Goal: Task Accomplishment & Management: Manage account settings

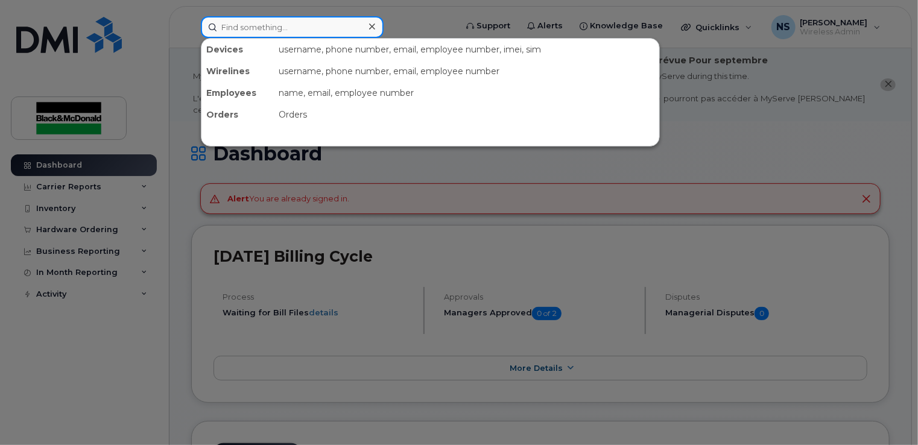
click at [236, 27] on input at bounding box center [292, 27] width 183 height 22
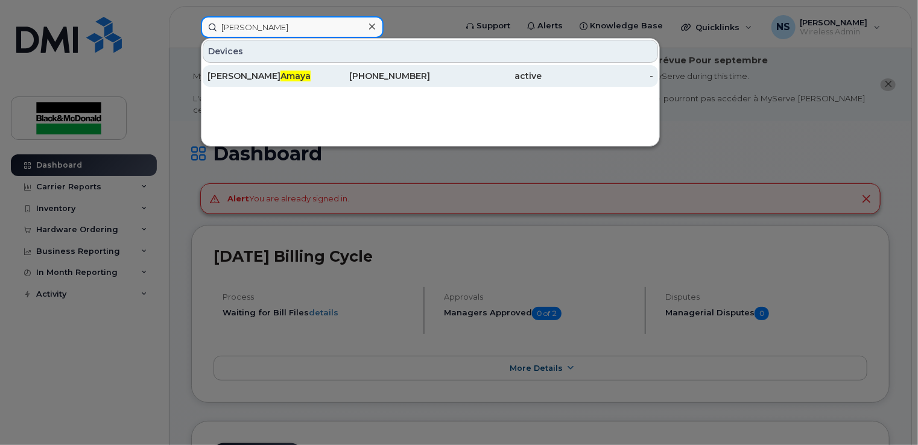
type input "amaya"
click at [247, 76] on div "Jonathan Amaya" at bounding box center [264, 76] width 112 height 12
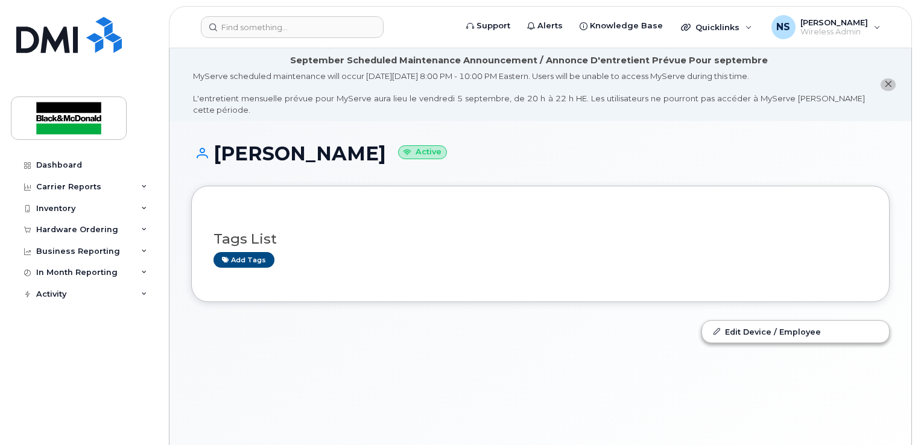
scroll to position [5, 0]
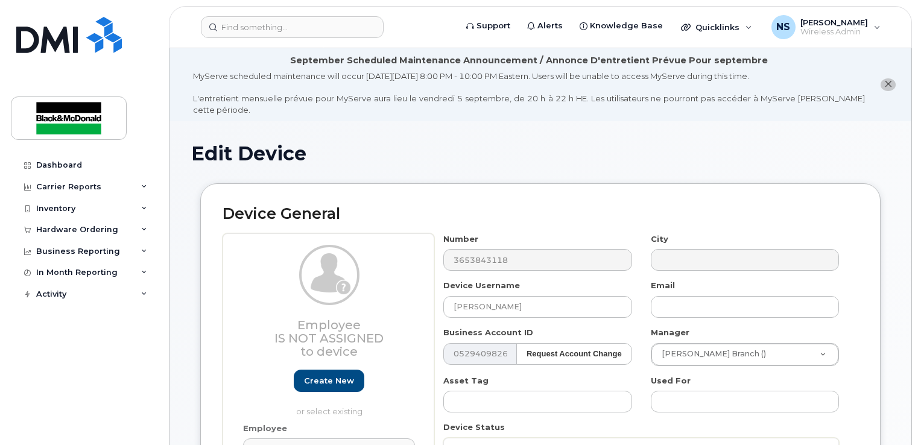
select select "9063149"
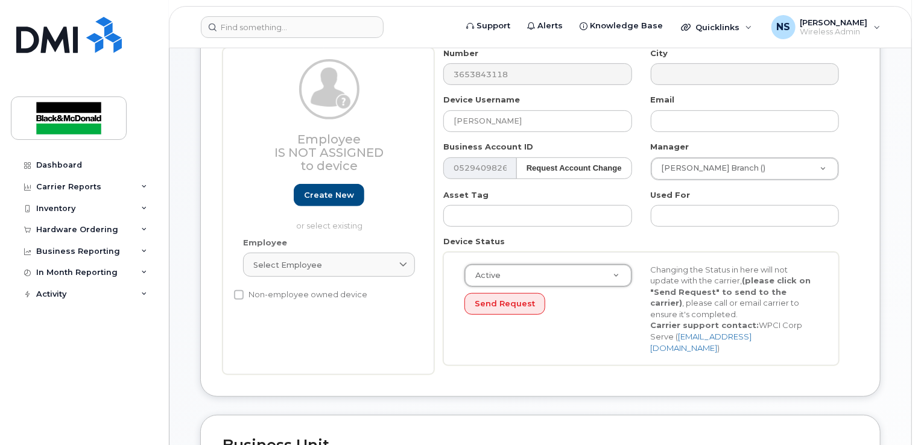
scroll to position [336, 0]
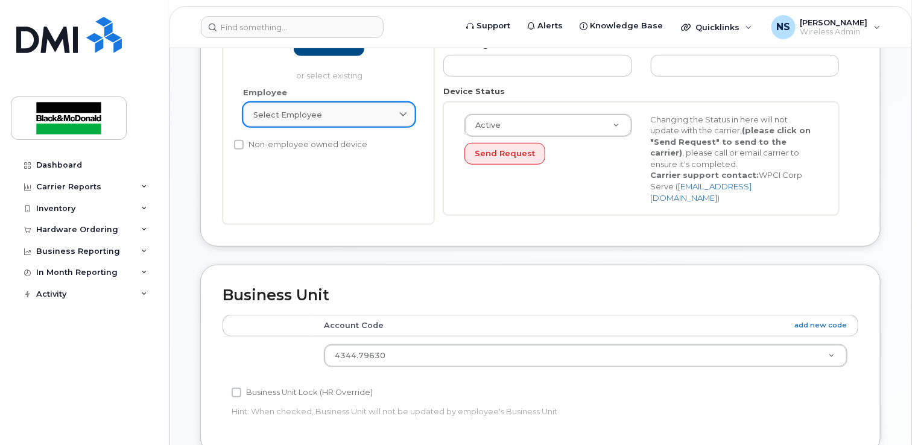
click at [364, 111] on link "Select employee" at bounding box center [329, 115] width 172 height 24
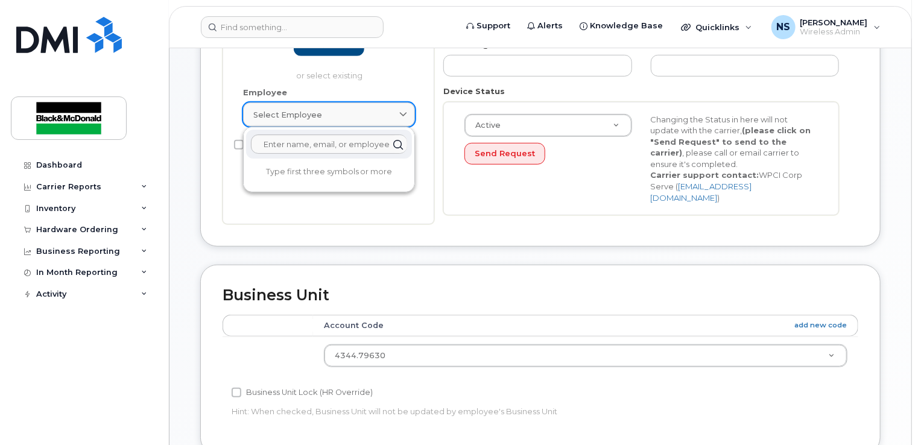
click at [366, 110] on link "Select employee" at bounding box center [329, 115] width 172 height 24
click at [590, 232] on div "Device General Employee Is not assigned to device Create new or select existing…" at bounding box center [540, 56] width 699 height 418
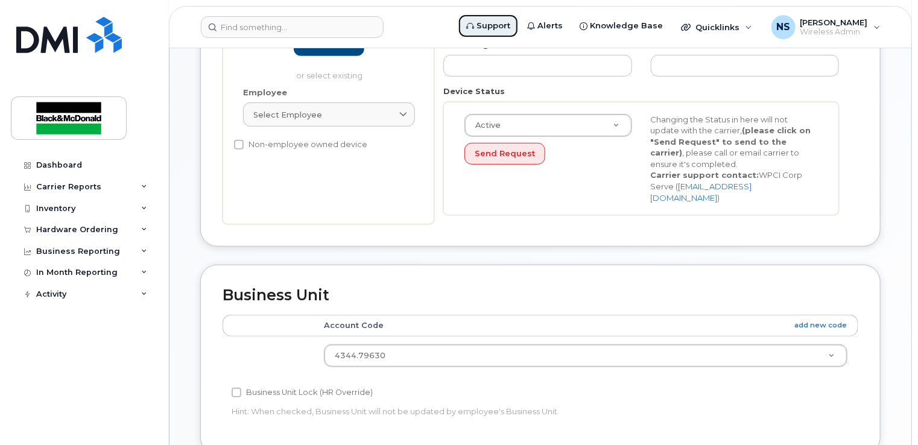
click at [501, 19] on link "Support" at bounding box center [488, 26] width 61 height 24
click at [551, 32] on link "Alerts" at bounding box center [545, 26] width 52 height 24
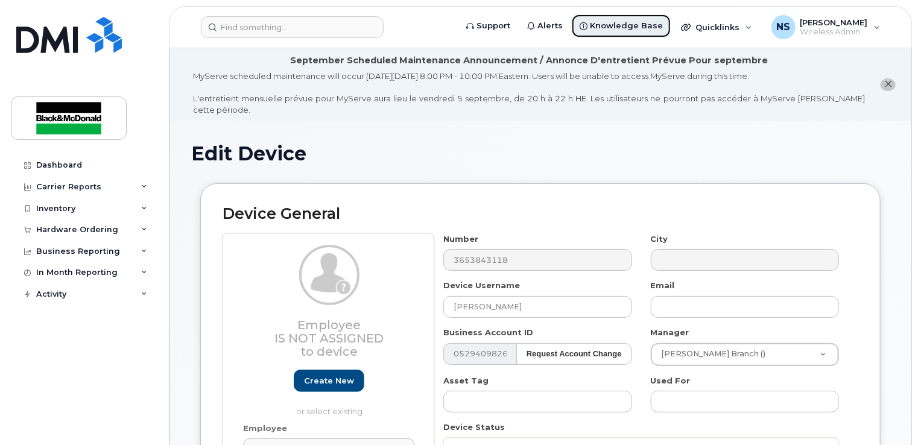
click at [641, 31] on span "Knowledge Base" at bounding box center [626, 26] width 73 height 12
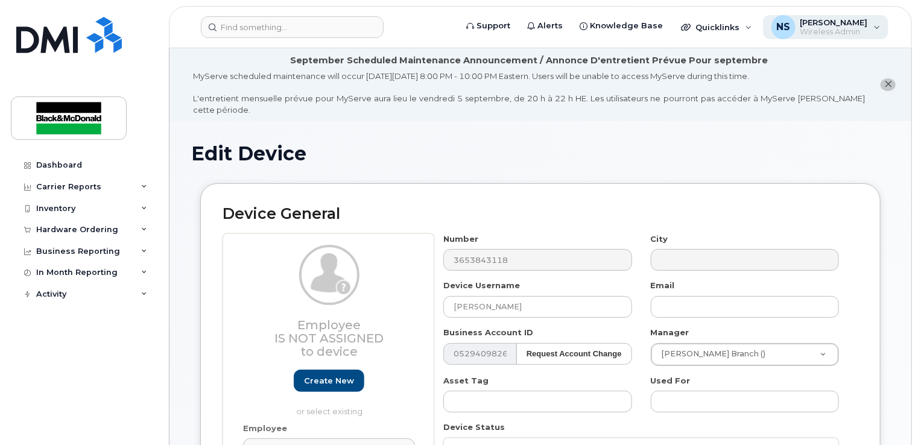
click at [877, 27] on div "NS [PERSON_NAME] Wireless Admin" at bounding box center [826, 27] width 126 height 24
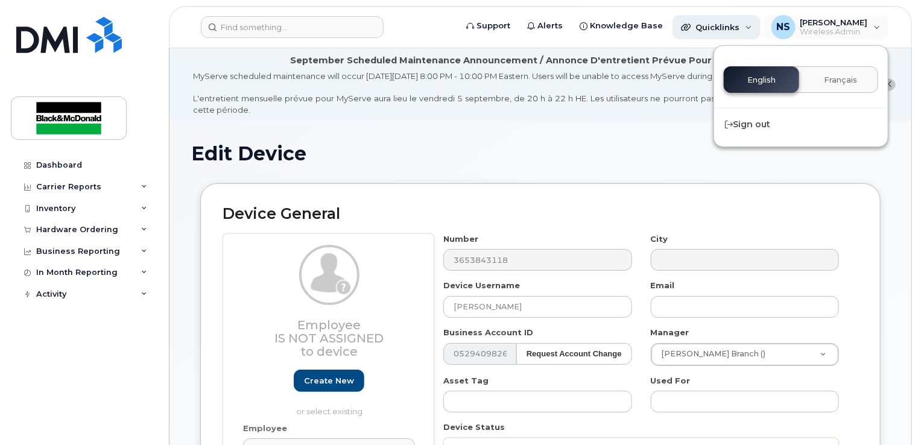
click at [737, 28] on span "Quicklinks" at bounding box center [718, 27] width 44 height 10
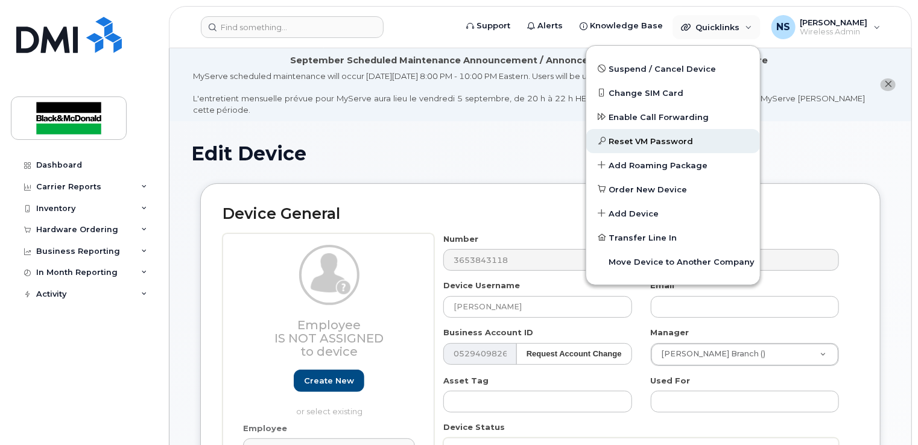
click at [682, 144] on span "Reset VM Password" at bounding box center [651, 142] width 84 height 12
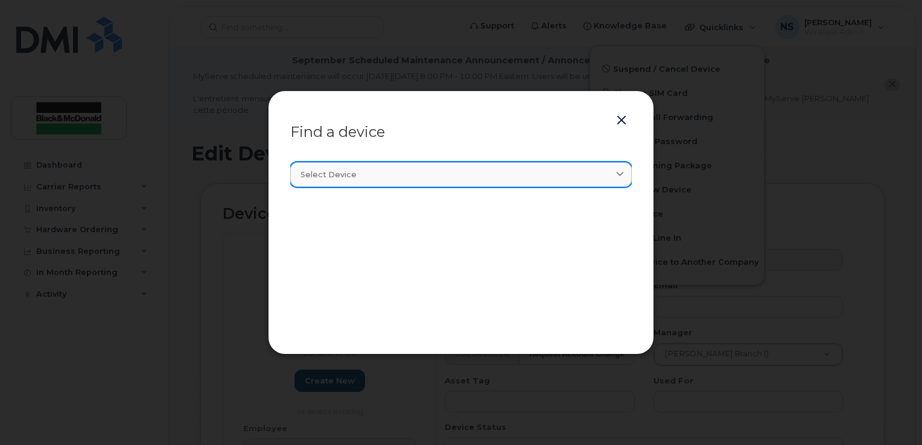
click at [428, 179] on div "Select device" at bounding box center [460, 174] width 321 height 11
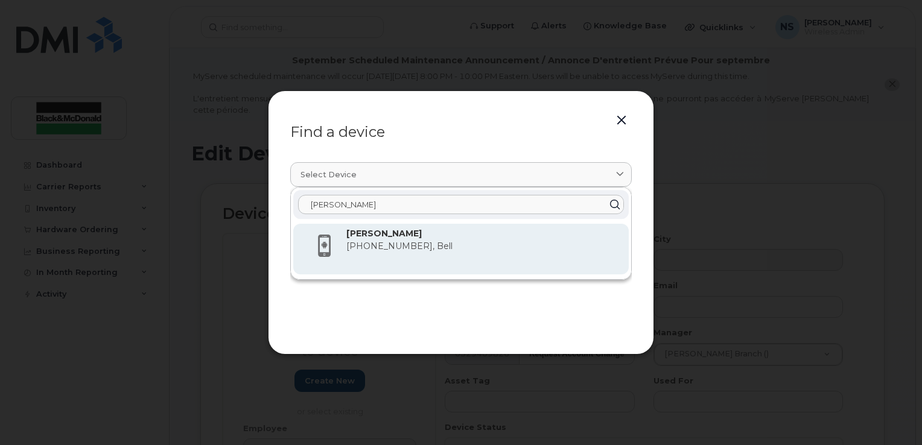
type input "[PERSON_NAME]"
click at [378, 250] on span "[PHONE_NUMBER], Bell" at bounding box center [399, 246] width 106 height 11
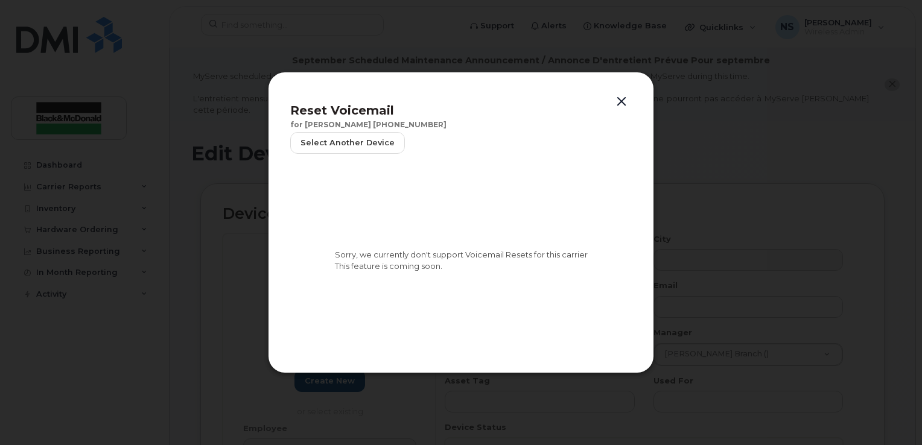
click at [629, 110] on header "Reset Voicemail for [PERSON_NAME] [PHONE_NUMBER] Select another device" at bounding box center [461, 132] width 342 height 76
click at [626, 103] on button "button" at bounding box center [621, 102] width 18 height 17
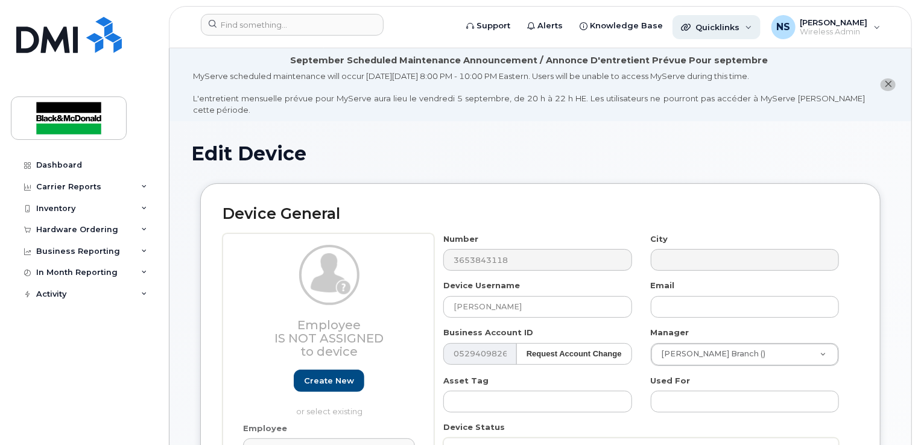
click at [725, 33] on div "Quicklinks" at bounding box center [717, 27] width 88 height 24
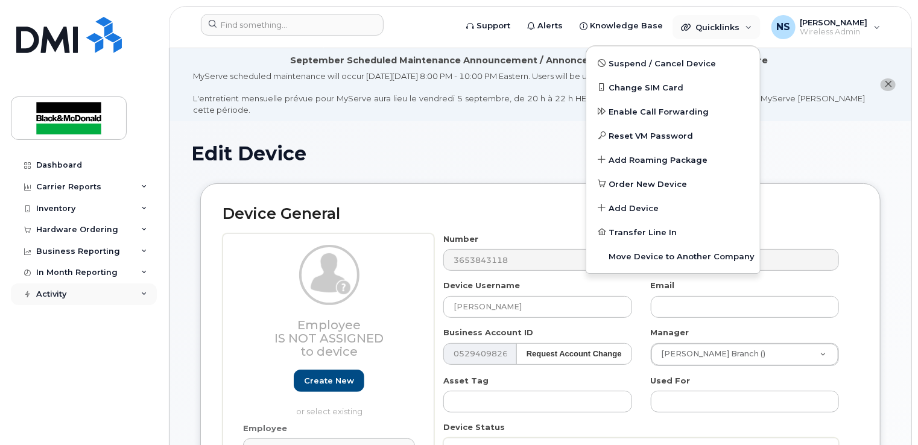
click at [145, 299] on div "Activity" at bounding box center [84, 295] width 146 height 22
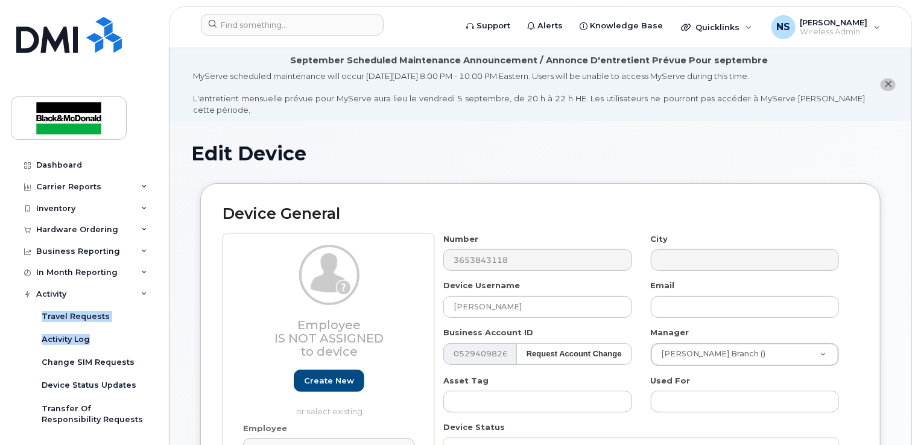
drag, startPoint x: 153, startPoint y: 310, endPoint x: 157, endPoint y: 348, distance: 38.2
click at [157, 348] on div "Dashboard Carrier Reports Monthly Billing Data Daily Data Pooling Data Behavior…" at bounding box center [85, 290] width 149 height 273
drag, startPoint x: 157, startPoint y: 348, endPoint x: 135, endPoint y: 183, distance: 166.8
click at [135, 183] on div "Carrier Reports" at bounding box center [84, 187] width 146 height 22
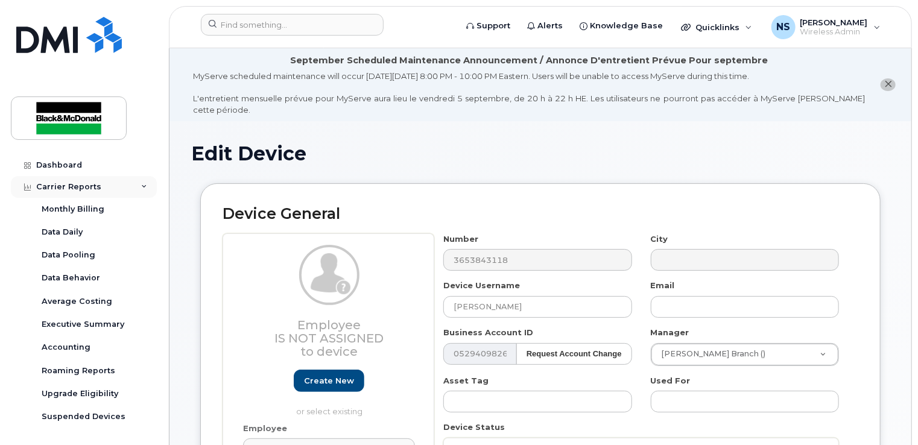
click at [133, 185] on div "Carrier Reports" at bounding box center [84, 187] width 146 height 22
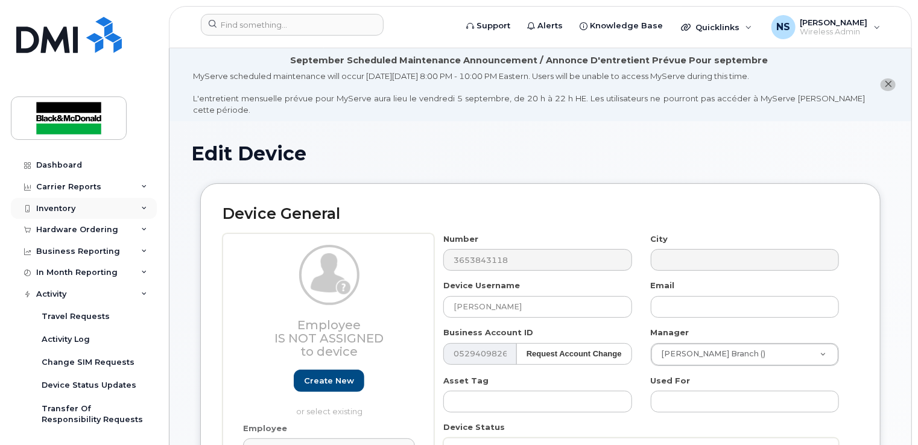
click at [136, 205] on div "Inventory" at bounding box center [84, 209] width 146 height 22
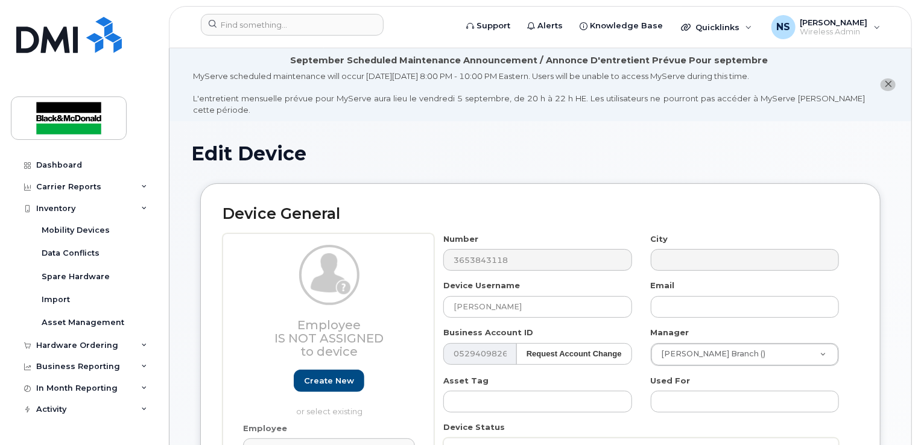
click at [463, 146] on h1 "Edit Device" at bounding box center [540, 153] width 699 height 21
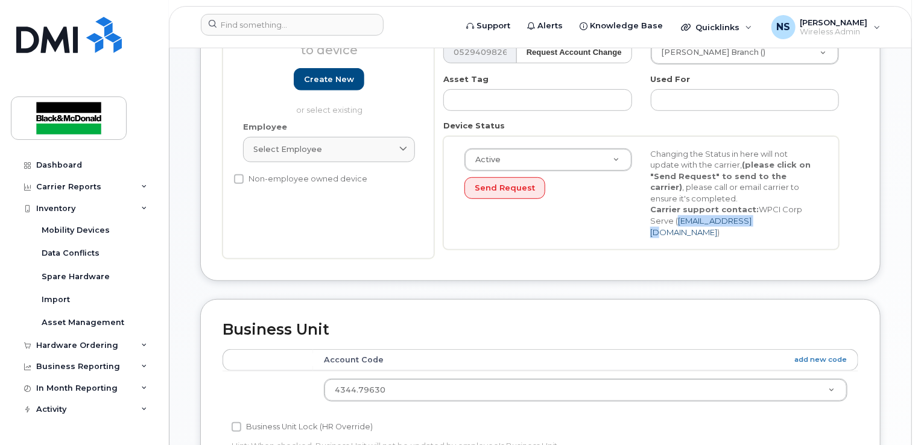
drag, startPoint x: 733, startPoint y: 209, endPoint x: 653, endPoint y: 209, distance: 80.3
click at [653, 209] on div "Changing the Status in here will not update with the carrier, (please click on …" at bounding box center [734, 193] width 186 height 90
click at [740, 212] on div "Changing the Status in here will not update with the carrier, (please click on …" at bounding box center [734, 193] width 186 height 90
drag, startPoint x: 733, startPoint y: 208, endPoint x: 682, endPoint y: 208, distance: 50.7
click at [682, 208] on div "Changing the Status in here will not update with the carrier, (please click on …" at bounding box center [734, 193] width 186 height 90
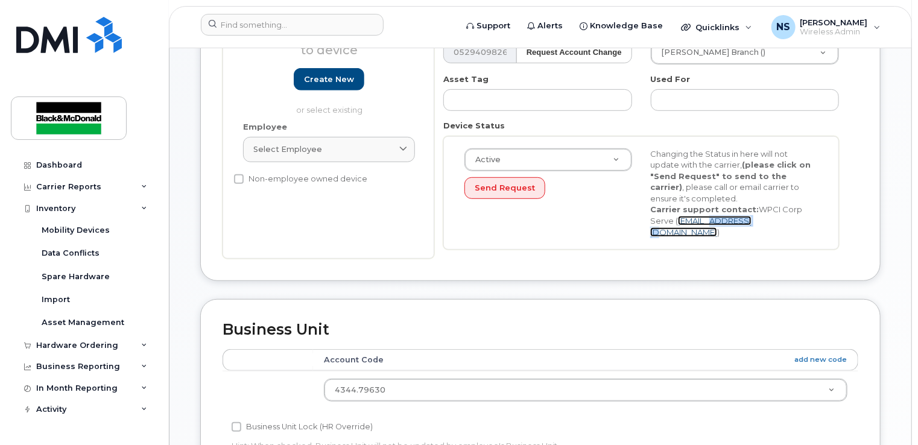
click at [681, 216] on link "[EMAIL_ADDRESS][DOMAIN_NAME]" at bounding box center [700, 226] width 101 height 21
click at [581, 203] on div "Active Active Suspended Cancelled Send Request Changing the Status in here will…" at bounding box center [642, 193] width 372 height 90
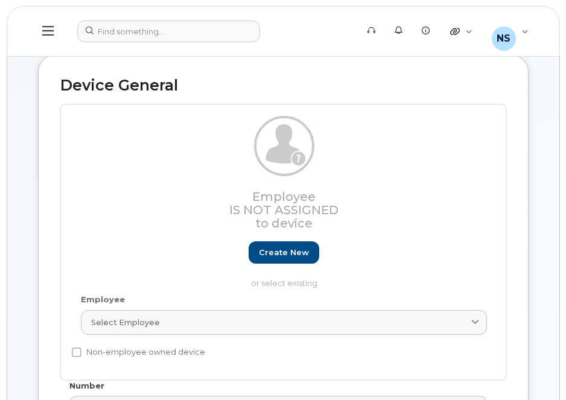
scroll to position [241, 0]
